Goal: Use online tool/utility: Utilize a website feature to perform a specific function

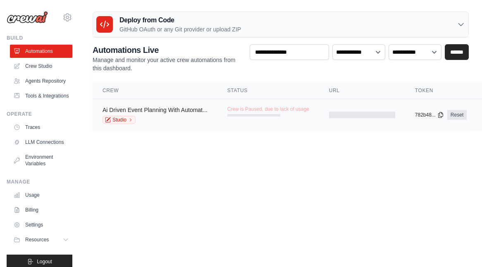
click at [183, 110] on link "Ai Driven Event Planning With Automat..." at bounding box center [154, 110] width 105 height 7
click at [117, 120] on link "Studio" at bounding box center [118, 120] width 33 height 8
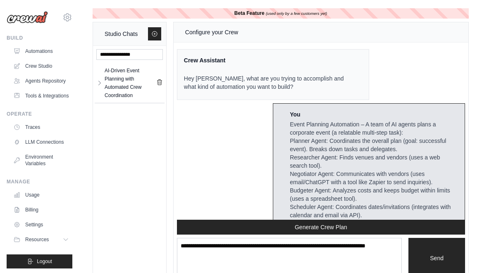
click at [428, 139] on div "Event Planning Automation – A team of AI agents plans a corporate event (a rela…" at bounding box center [374, 202] width 168 height 165
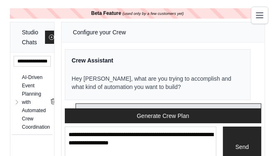
click at [274, 68] on div "Beta Feature (used only by a few customers yet) Studio Chats AI-Driven Event Pl…" at bounding box center [137, 89] width 275 height 162
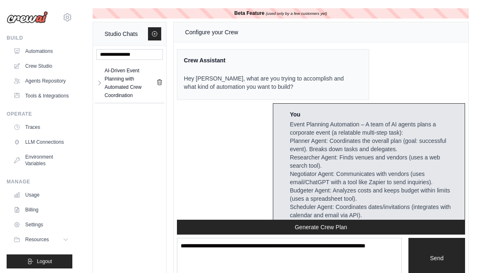
click at [349, 59] on div "Crew Assistant Hey Celeste, what are you trying to accomplish and what kind of …" at bounding box center [273, 74] width 192 height 51
click at [476, 69] on div "Beta Feature (used only by a few customers yet) Studio Chats AI-Driven Event Pl…" at bounding box center [280, 145] width 402 height 274
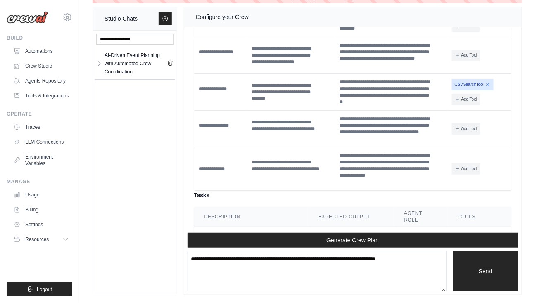
scroll to position [1083, 0]
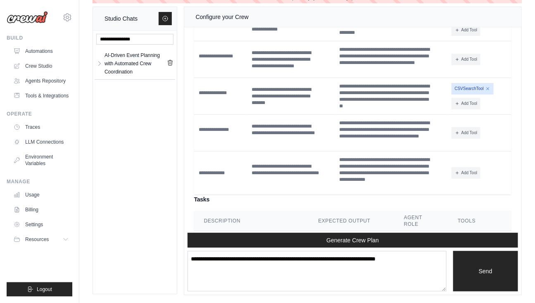
click at [481, 84] on div "Beta Feature (used only by a few customers yet) Studio Chats AI-Driven Event Pl…" at bounding box center [307, 144] width 456 height 302
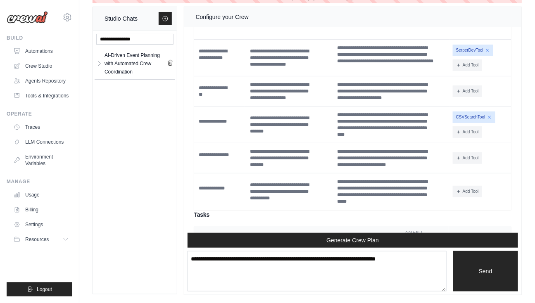
scroll to position [4097, 0]
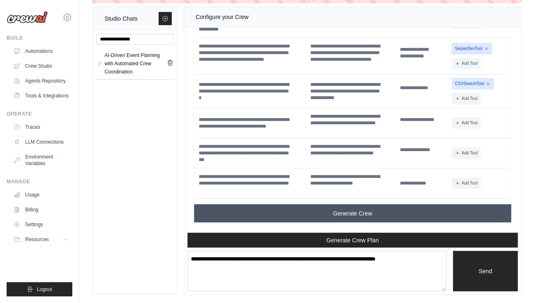
click at [365, 217] on span "Generate Crew" at bounding box center [352, 213] width 39 height 8
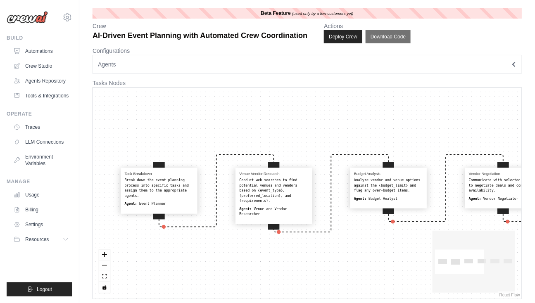
drag, startPoint x: 355, startPoint y: 238, endPoint x: 595, endPoint y: 230, distance: 240.6
click at [535, 230] on html "[EMAIL_ADDRESS][DOMAIN_NAME] Settings Build Automations" at bounding box center [267, 154] width 535 height 308
click at [533, 119] on div "**********" at bounding box center [307, 153] width 456 height 291
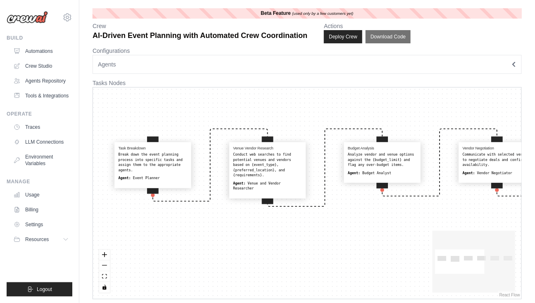
drag, startPoint x: 442, startPoint y: 140, endPoint x: 436, endPoint y: 114, distance: 26.3
click at [436, 114] on div "Task Breakdown Break down the event planning process into specific tasks and as…" at bounding box center [307, 194] width 428 height 212
click at [532, 117] on div "**********" at bounding box center [307, 153] width 456 height 291
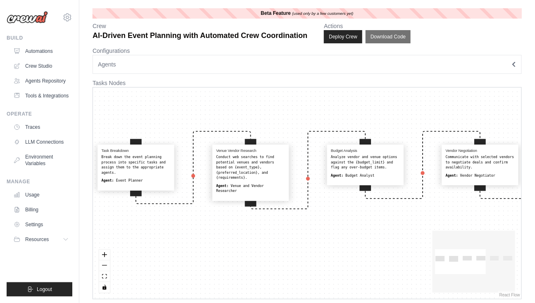
drag, startPoint x: 493, startPoint y: 114, endPoint x: 476, endPoint y: 117, distance: 17.1
click at [476, 117] on div "Task Breakdown Break down the event planning process into specific tasks and as…" at bounding box center [307, 194] width 428 height 212
click at [528, 124] on div "**********" at bounding box center [307, 153] width 456 height 291
